Goal: Information Seeking & Learning: Learn about a topic

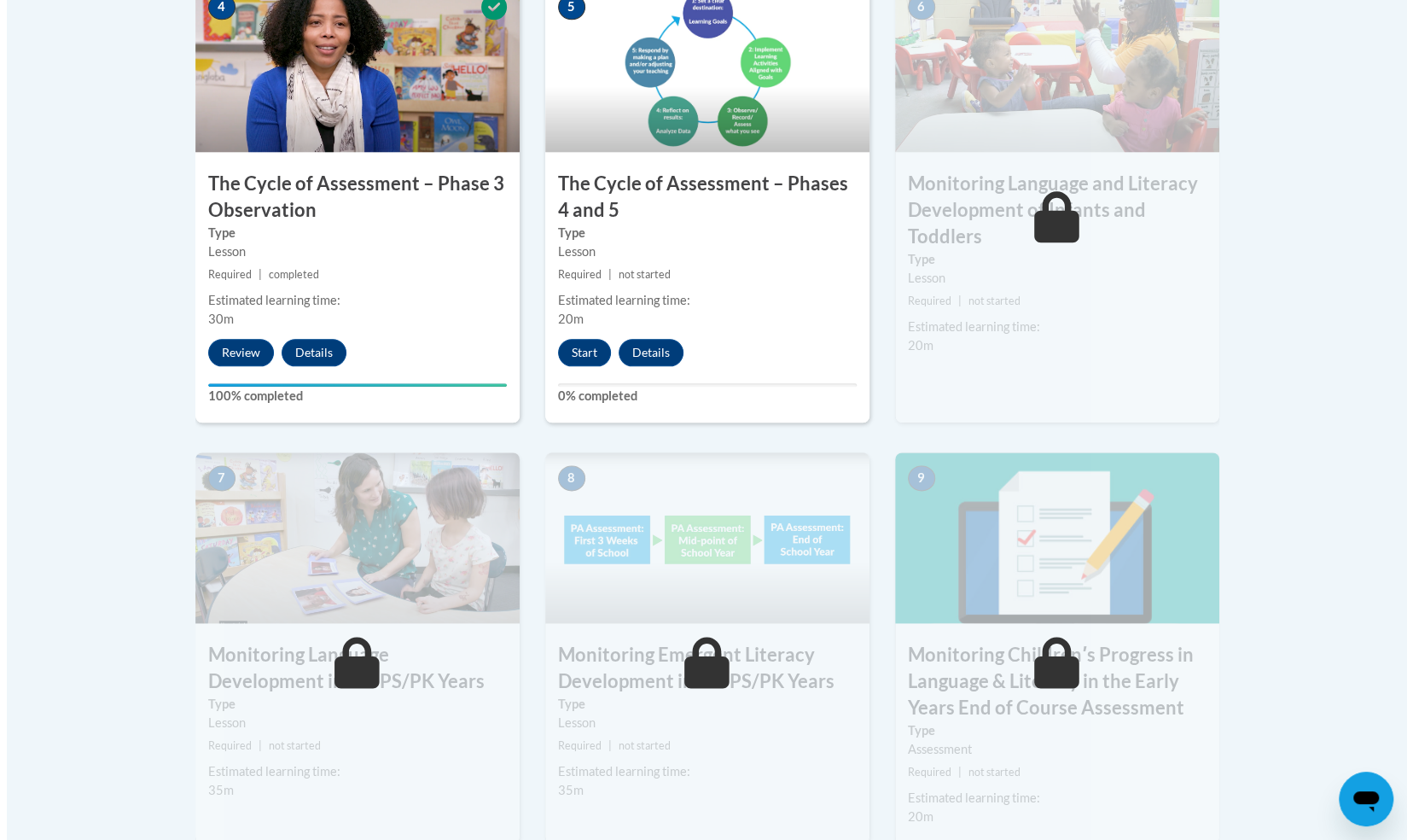
scroll to position [1024, 0]
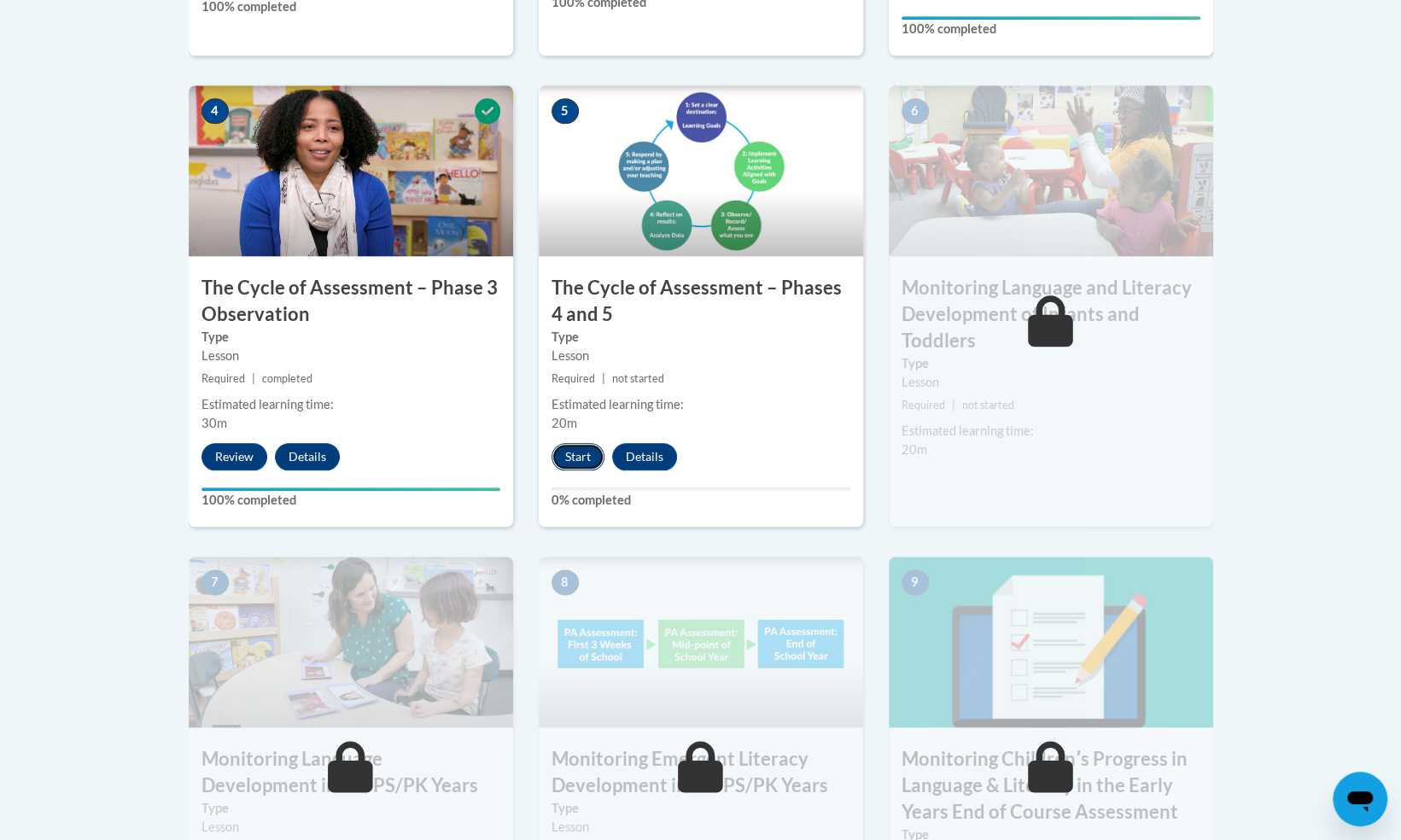
click at [571, 459] on button "Start" at bounding box center [578, 456] width 53 height 27
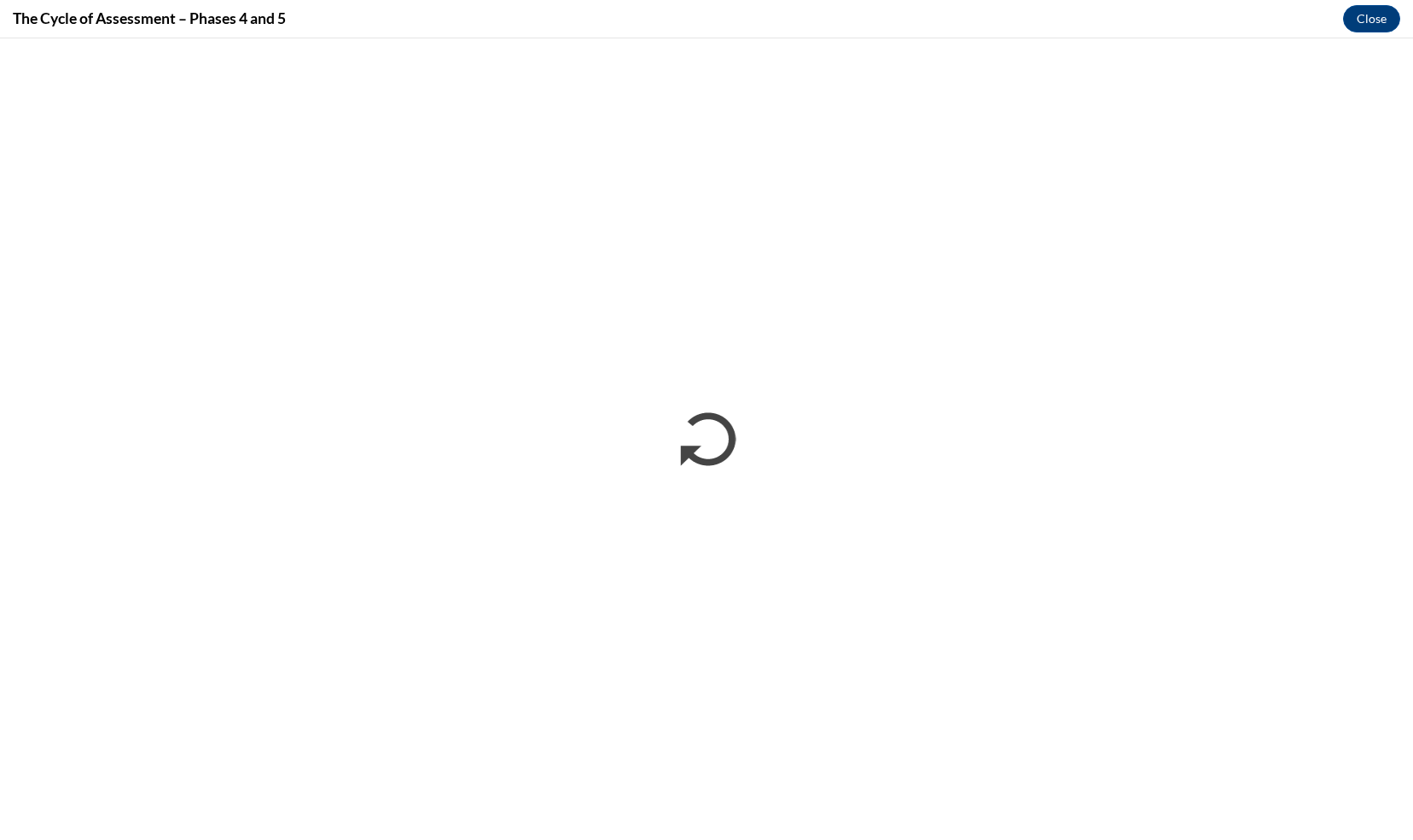
scroll to position [0, 0]
